Goal: Task Accomplishment & Management: Manage account settings

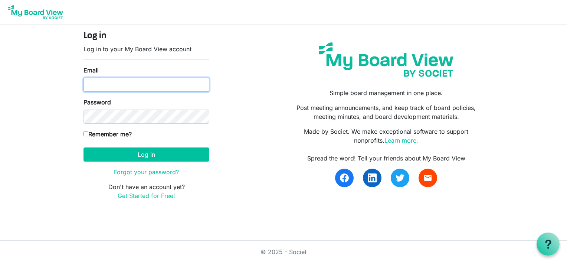
click at [98, 84] on input "Email" at bounding box center [147, 85] width 126 height 14
type input "boardoftrustees@miu.edu"
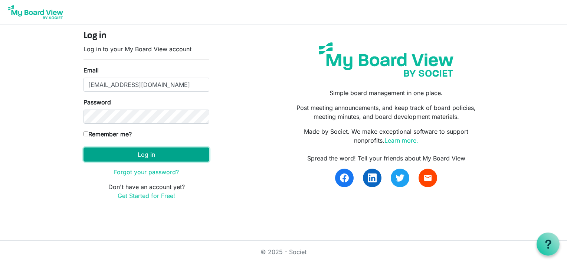
click at [117, 148] on button "Log in" at bounding box center [147, 154] width 126 height 14
click at [148, 154] on button "Log in" at bounding box center [147, 154] width 126 height 14
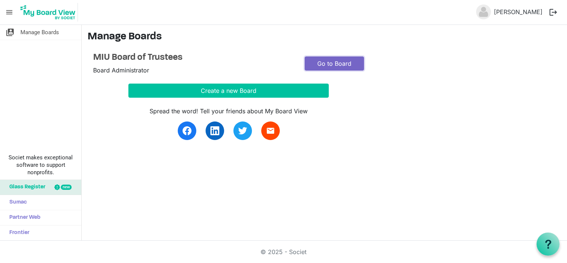
click at [337, 63] on link "Go to Board" at bounding box center [334, 63] width 59 height 14
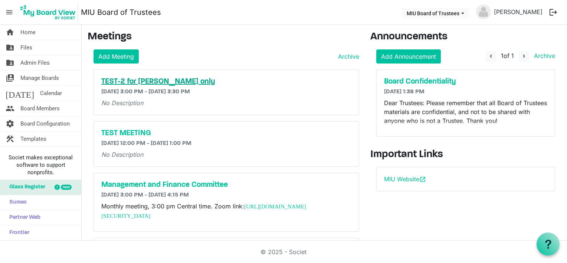
click at [153, 82] on h5 "TEST-2 for [PERSON_NAME] only" at bounding box center [226, 81] width 250 height 9
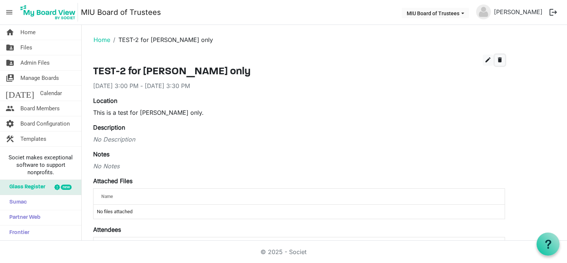
click at [501, 59] on span "delete" at bounding box center [500, 59] width 7 height 7
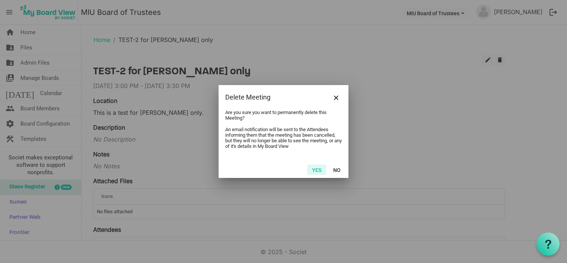
click at [314, 168] on button "Yes" at bounding box center [316, 169] width 19 height 10
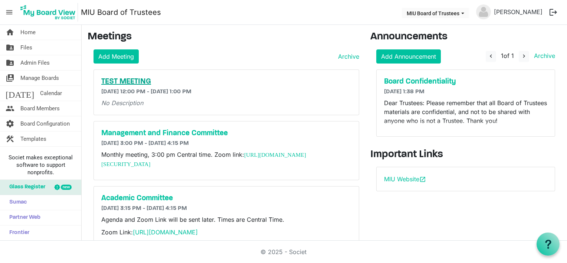
click at [139, 80] on h5 "TEST MEETING" at bounding box center [226, 81] width 250 height 9
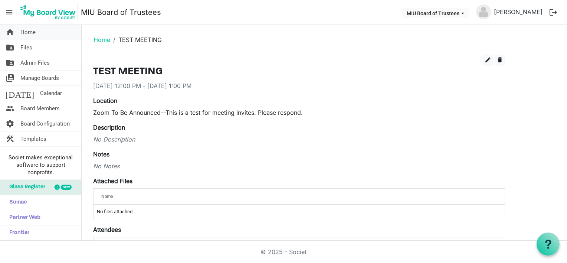
click at [32, 32] on span "Home" at bounding box center [27, 32] width 15 height 15
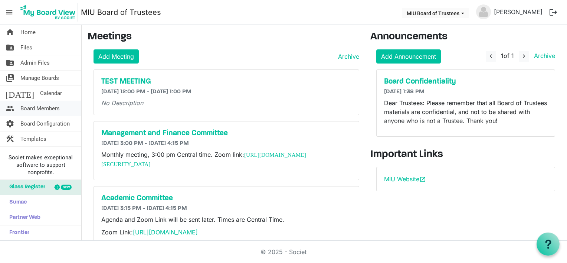
click at [45, 105] on span "Board Members" at bounding box center [39, 108] width 39 height 15
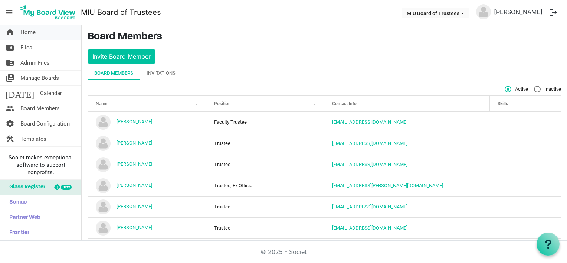
click at [31, 32] on span "Home" at bounding box center [27, 32] width 15 height 15
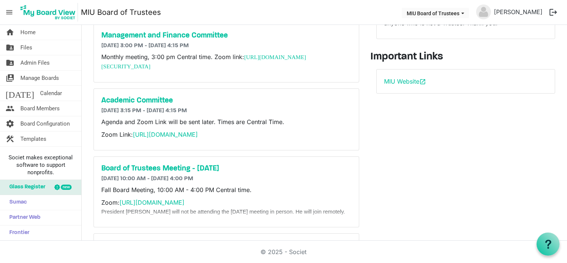
scroll to position [172, 0]
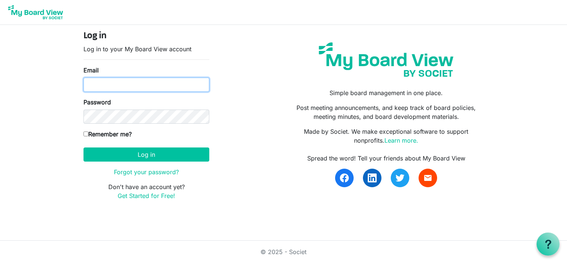
click at [101, 81] on input "Email" at bounding box center [147, 85] width 126 height 14
type input "boardoftrustees@miu.edu"
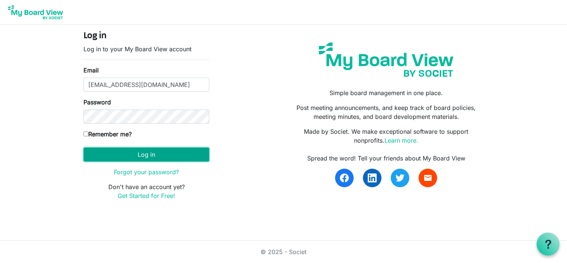
click at [126, 157] on button "Log in" at bounding box center [147, 154] width 126 height 14
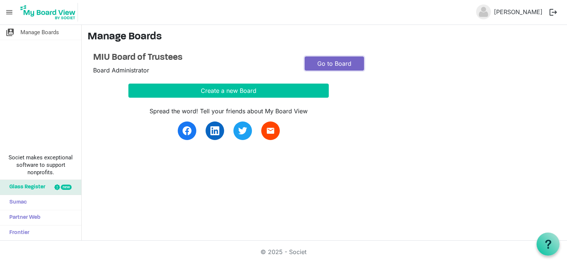
click at [337, 62] on link "Go to Board" at bounding box center [334, 63] width 59 height 14
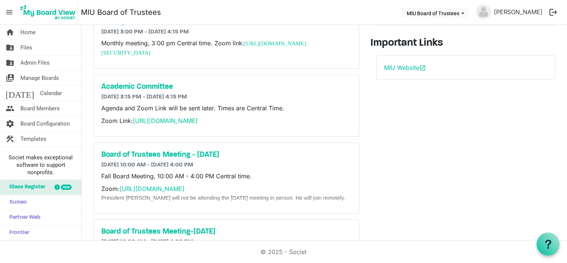
scroll to position [172, 0]
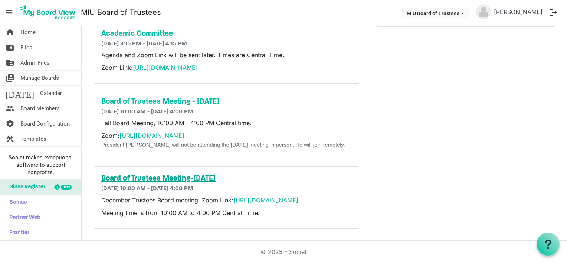
click at [175, 174] on h5 "Board of Trustees Meeting-[DATE]" at bounding box center [226, 178] width 250 height 9
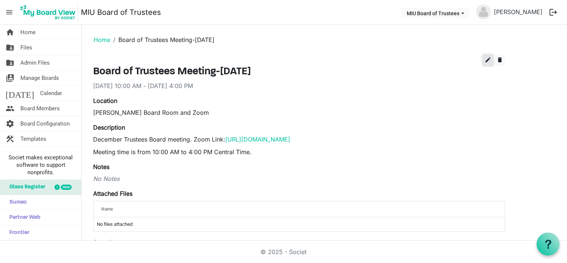
click at [488, 58] on span "edit" at bounding box center [488, 59] width 7 height 7
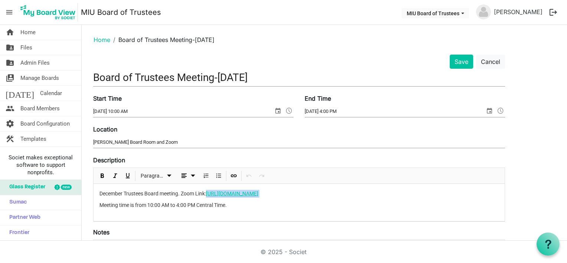
drag, startPoint x: 367, startPoint y: 193, endPoint x: 209, endPoint y: 194, distance: 157.4
click at [209, 194] on p "December Trustees Board meeting. Zoom Link: https://miu-edu-online.zoom.us/my/m…" at bounding box center [298, 194] width 399 height 8
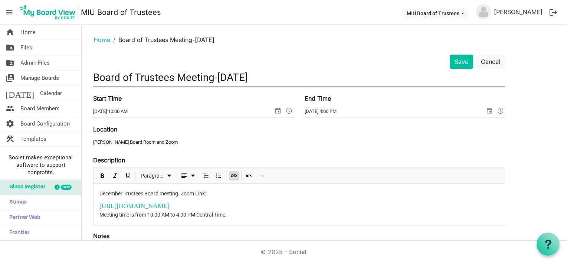
click at [98, 203] on div "December Trustees Board meeting. Zoom Link: https://miu-edu-online.zoom.us/j/52…" at bounding box center [299, 204] width 411 height 41
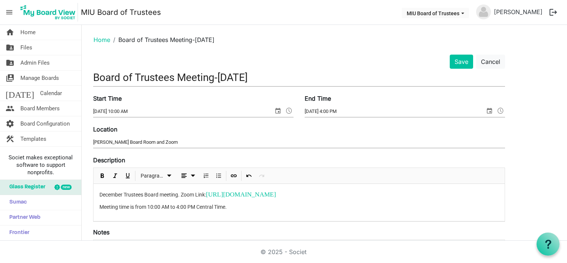
click at [246, 206] on p "Meeting time is from 10:00 AM to 4:00 PM Central Time." at bounding box center [298, 207] width 399 height 8
click at [460, 59] on button "Save" at bounding box center [461, 62] width 23 height 14
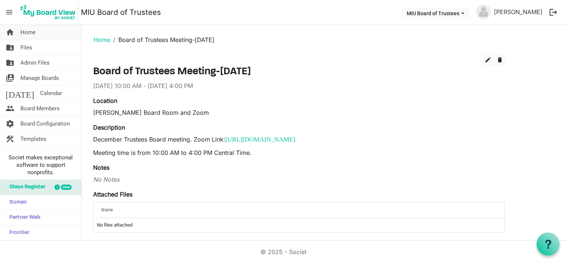
click at [32, 30] on span "Home" at bounding box center [27, 32] width 15 height 15
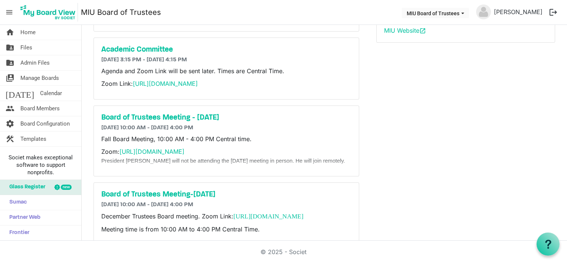
scroll to position [173, 0]
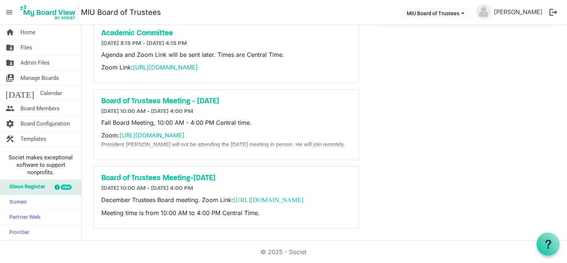
drag, startPoint x: 234, startPoint y: 189, endPoint x: 297, endPoint y: 196, distance: 63.1
click at [297, 196] on p "December Trustees Board meeting. Zoom Link: [URL][DOMAIN_NAME]" at bounding box center [226, 200] width 250 height 10
click at [161, 174] on h5 "Board of Trustees Meeting-[DATE]" at bounding box center [226, 178] width 250 height 9
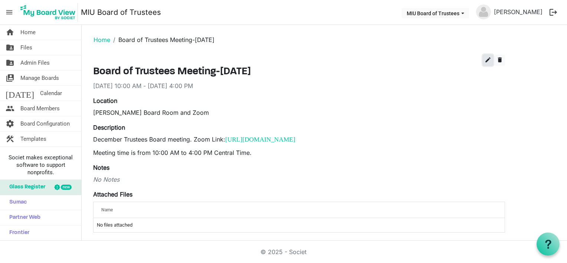
click at [488, 58] on span "edit" at bounding box center [488, 59] width 7 height 7
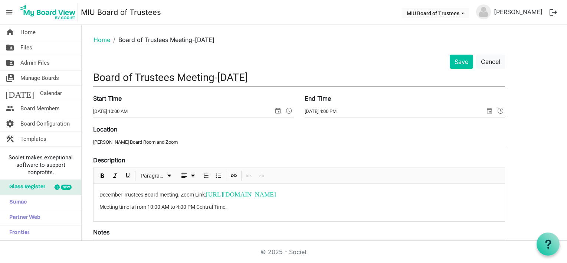
drag, startPoint x: 209, startPoint y: 193, endPoint x: 452, endPoint y: 186, distance: 243.2
click at [452, 186] on div "December Trustees Board meeting. Zoom Link: [URL][DOMAIN_NAME] Meeting time is …" at bounding box center [299, 202] width 411 height 37
click at [459, 65] on button "Save" at bounding box center [461, 62] width 23 height 14
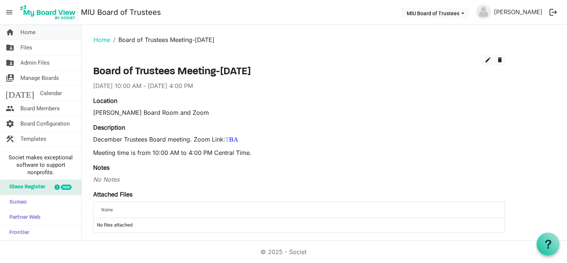
click at [29, 33] on span "Home" at bounding box center [27, 32] width 15 height 15
